Goal: Find specific page/section: Find specific page/section

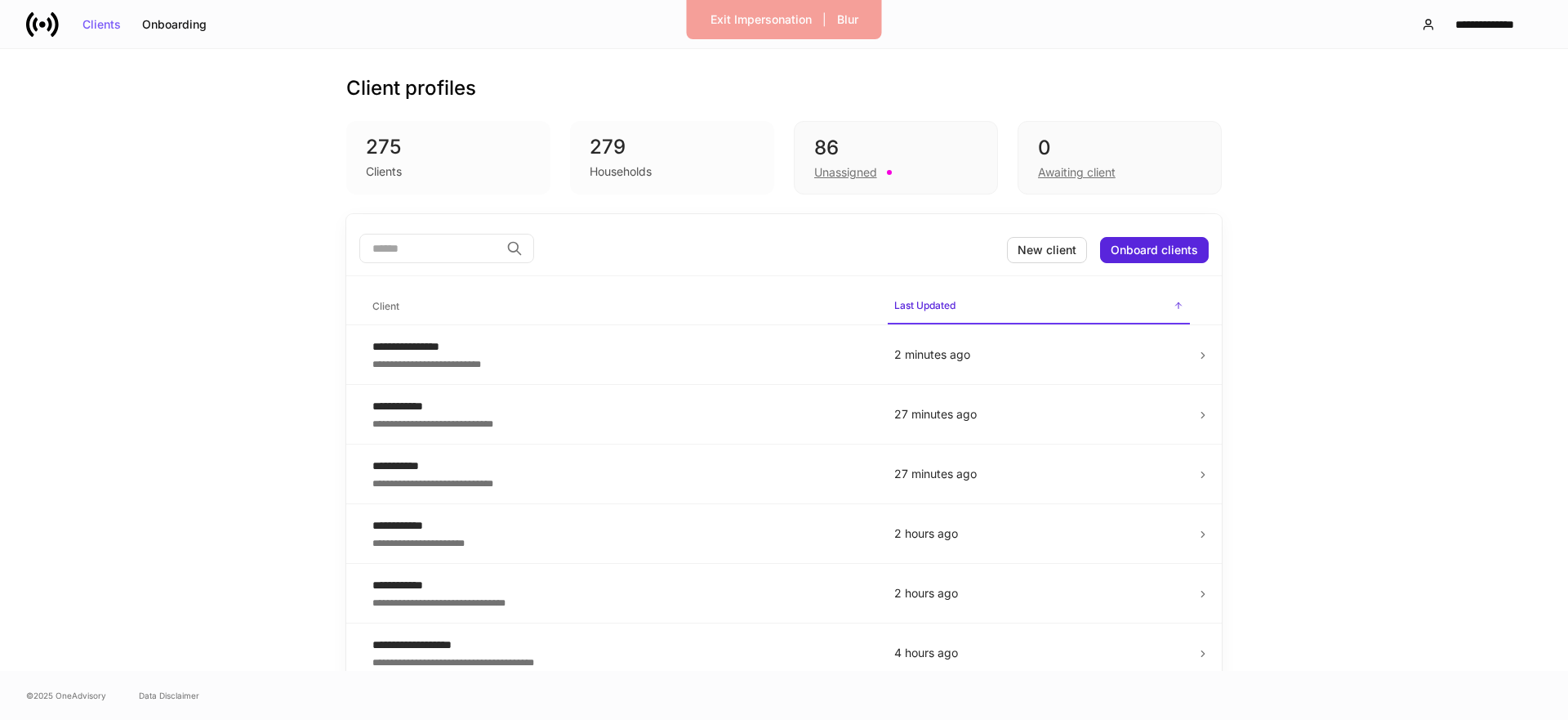
click at [427, 245] on input "search" at bounding box center [429, 249] width 140 height 30
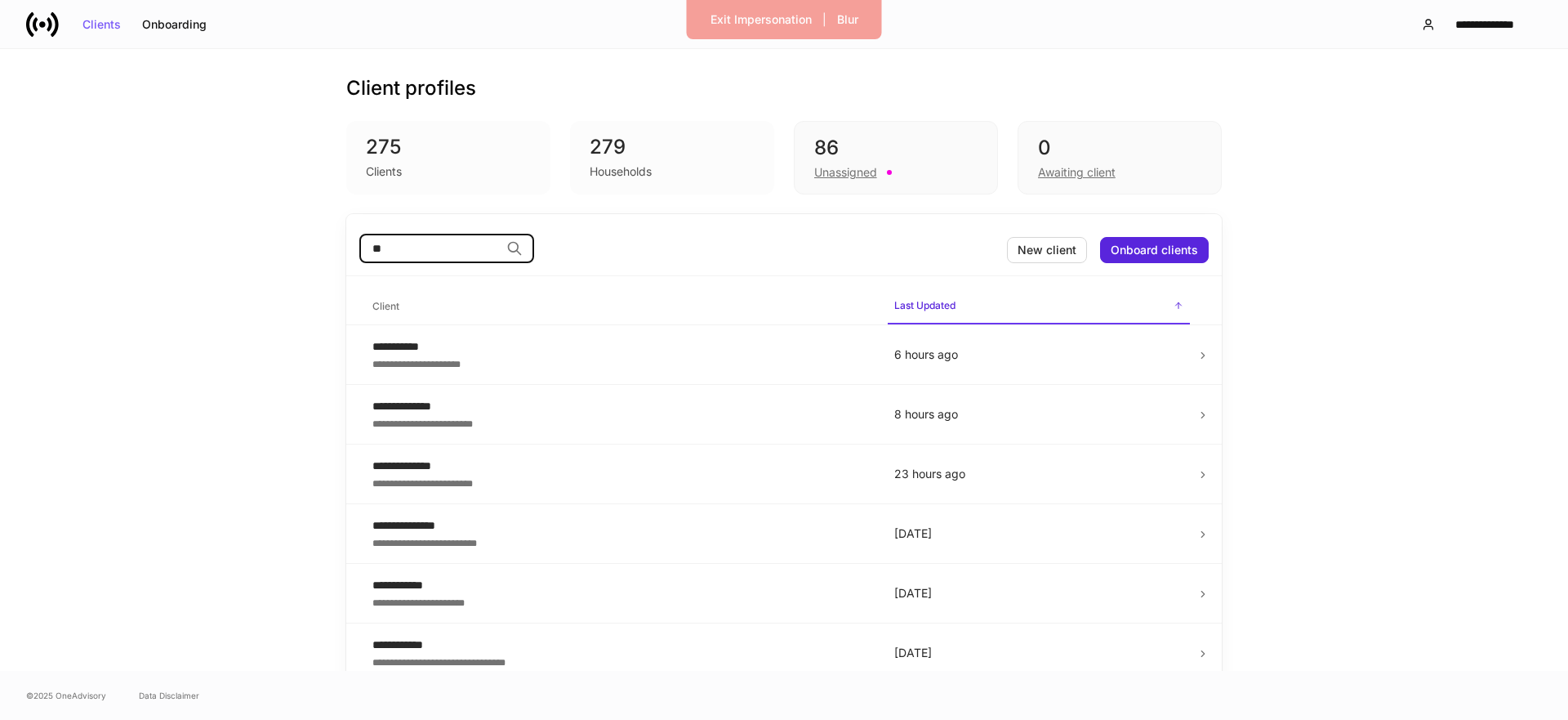
type input "*"
click at [1070, 180] on div "Awaiting client" at bounding box center [1077, 172] width 78 height 16
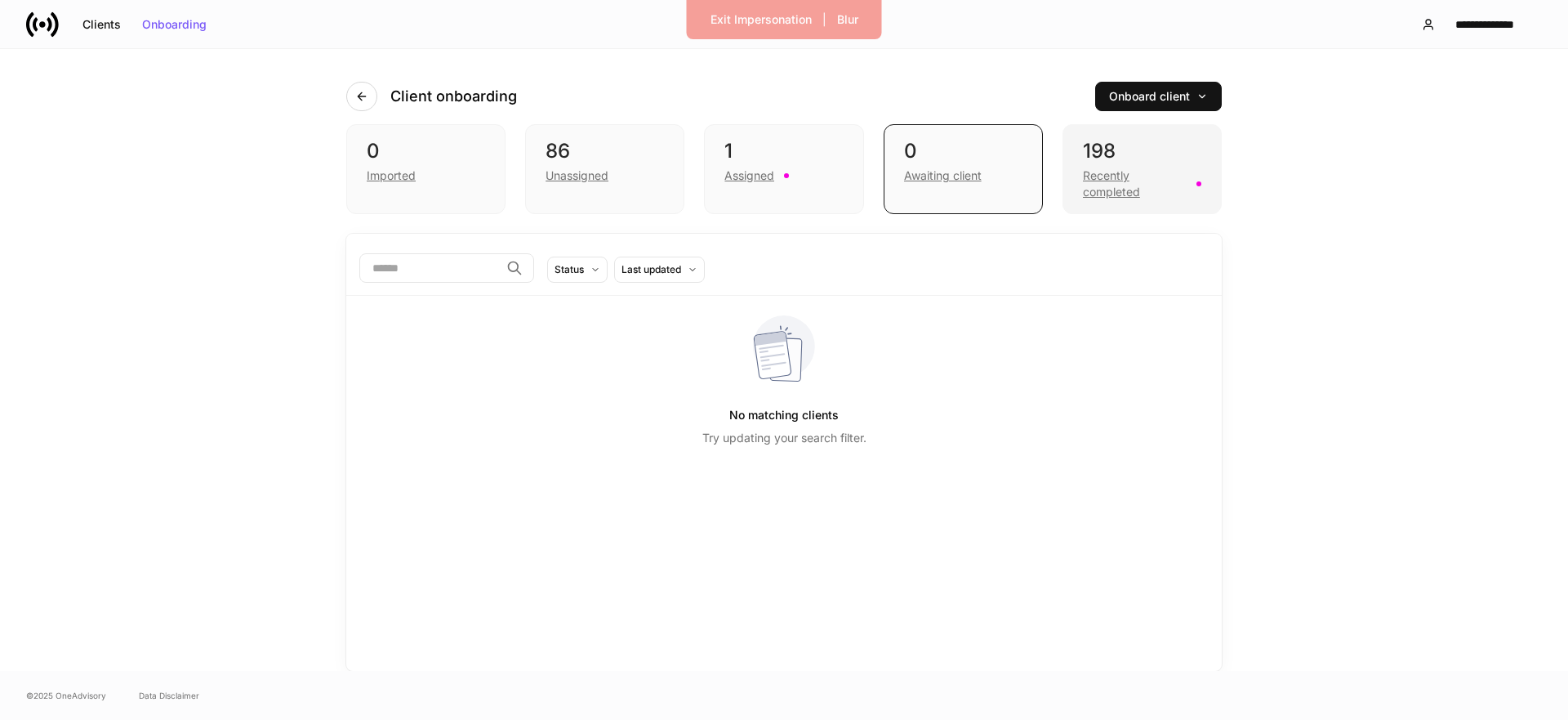
click at [1112, 180] on div "Recently completed" at bounding box center [1135, 184] width 103 height 33
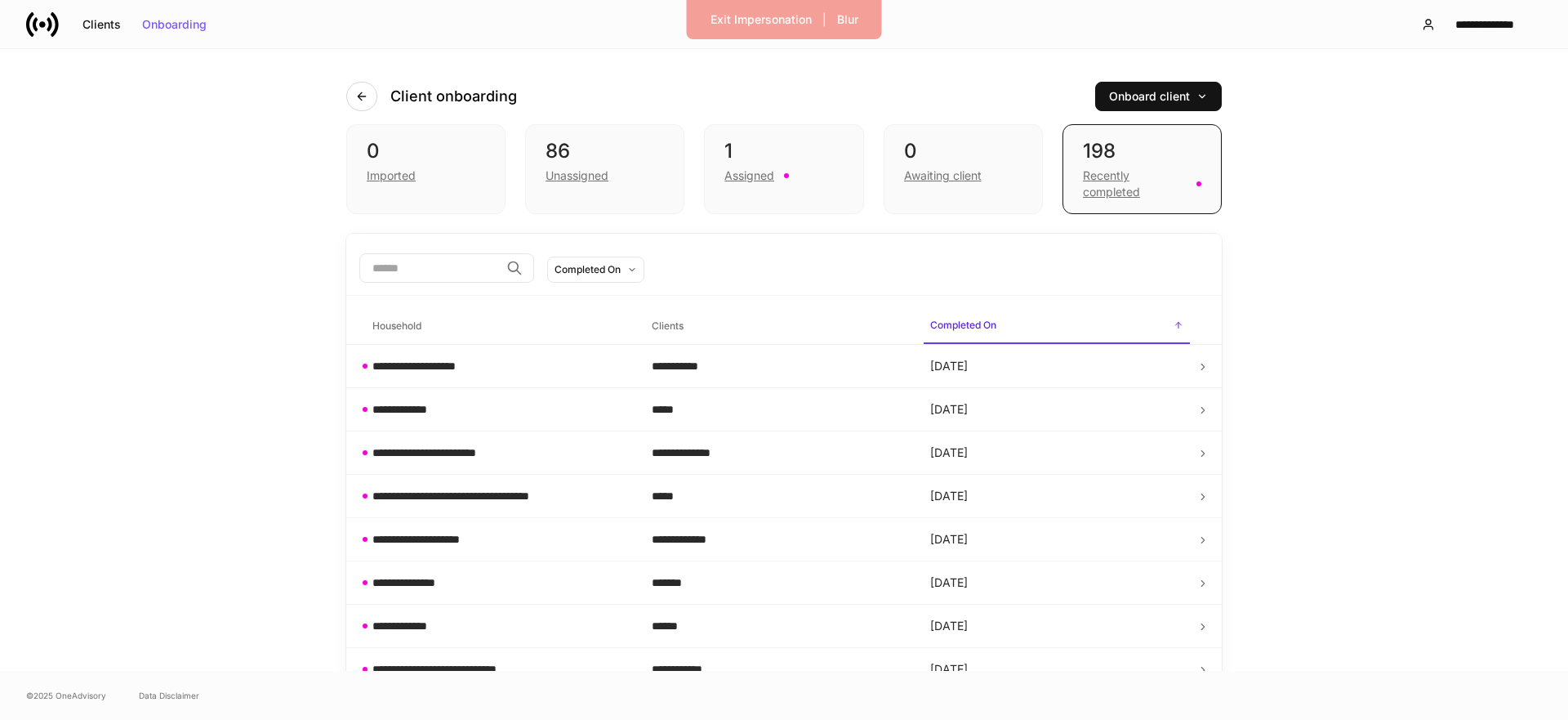
click at [484, 268] on input "search" at bounding box center [429, 268] width 140 height 30
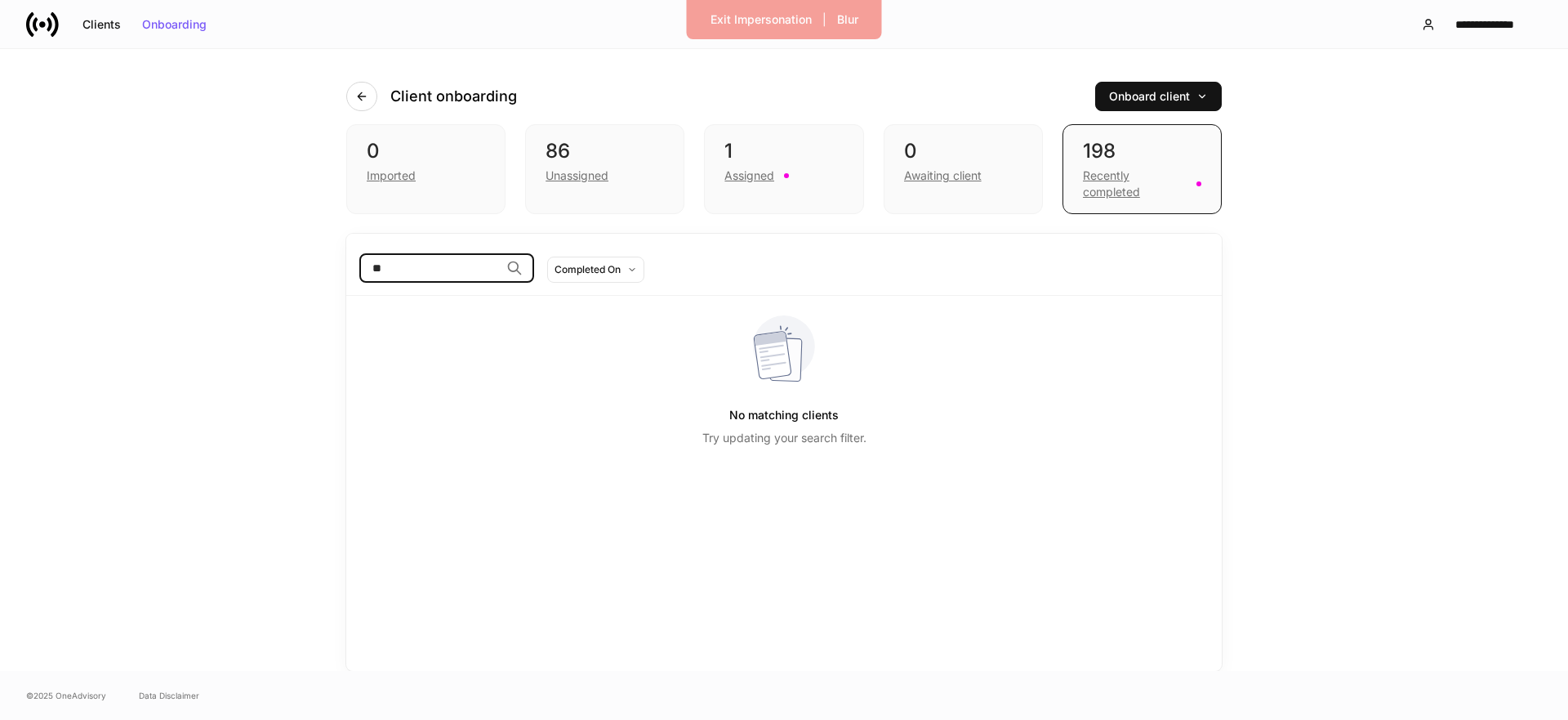
type input "*"
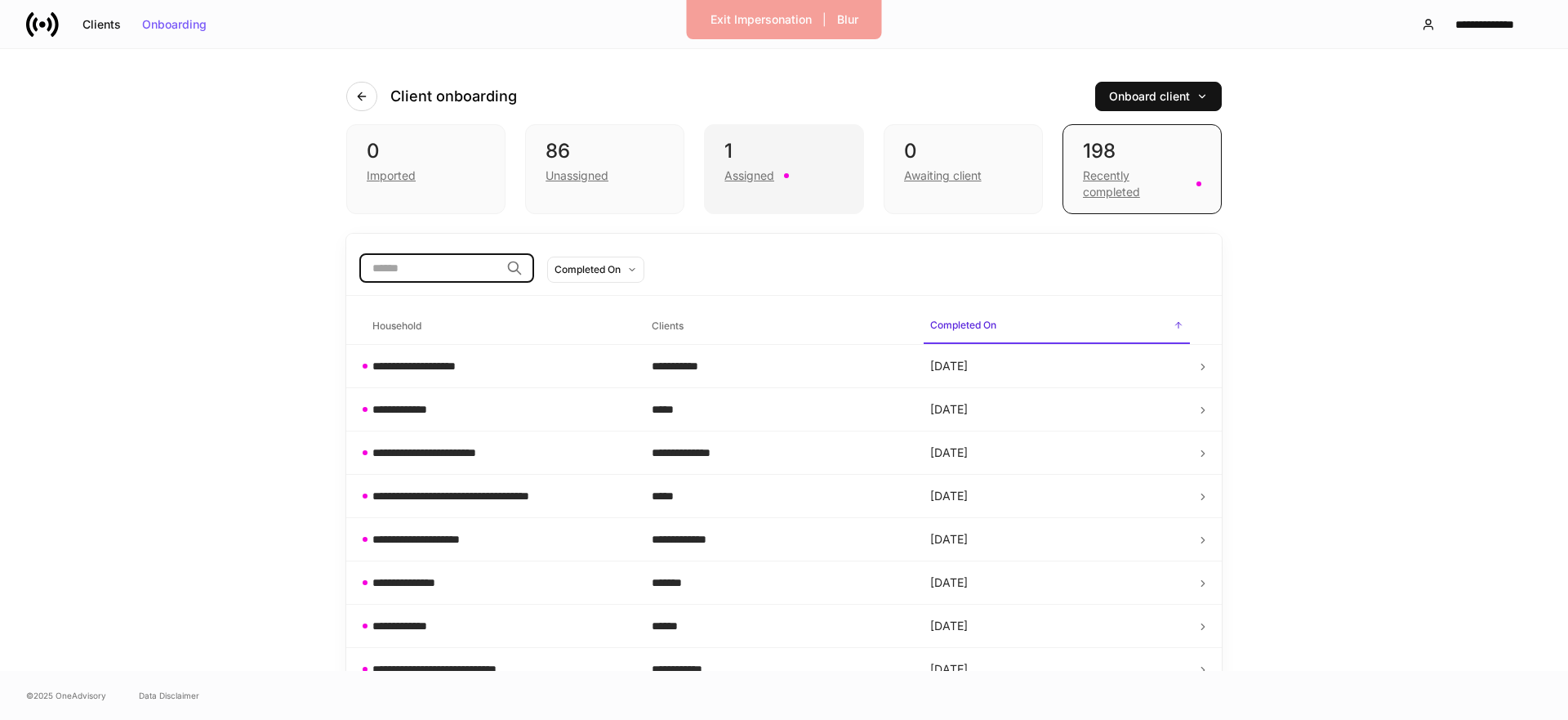
click at [761, 172] on div "Assigned" at bounding box center [749, 176] width 50 height 16
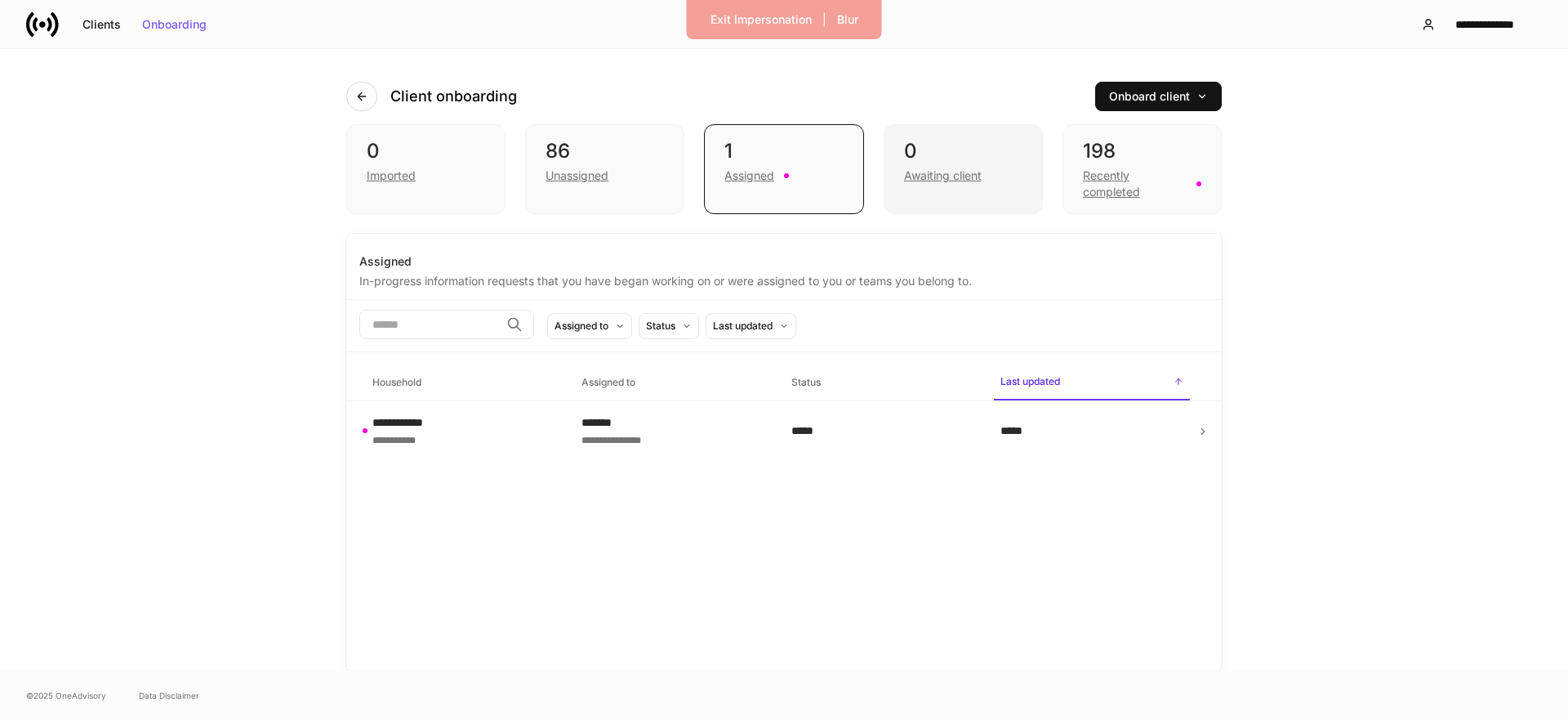
click at [971, 171] on div "Awaiting client" at bounding box center [943, 176] width 78 height 16
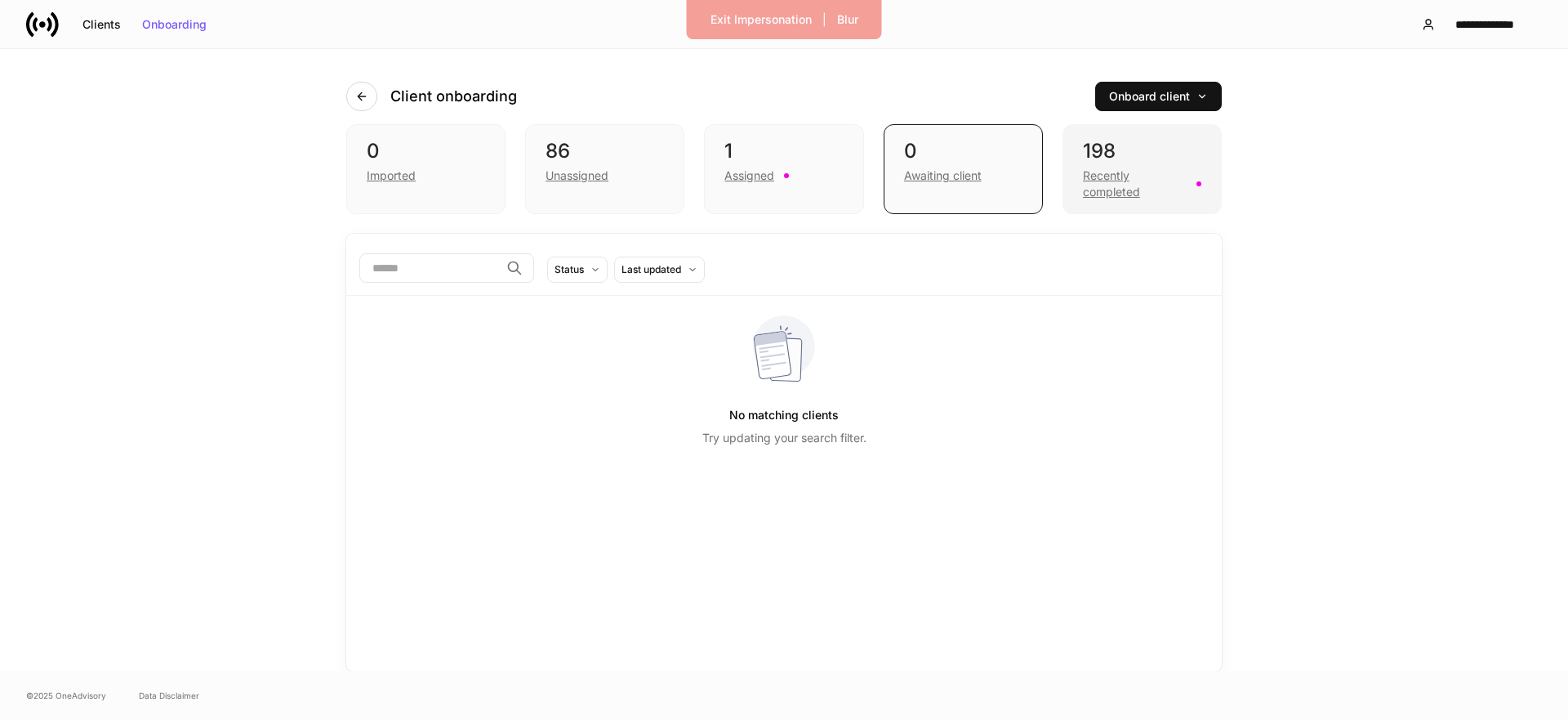
click at [1159, 187] on div "Recently completed" at bounding box center [1135, 184] width 103 height 33
